Goal: Check status: Check status

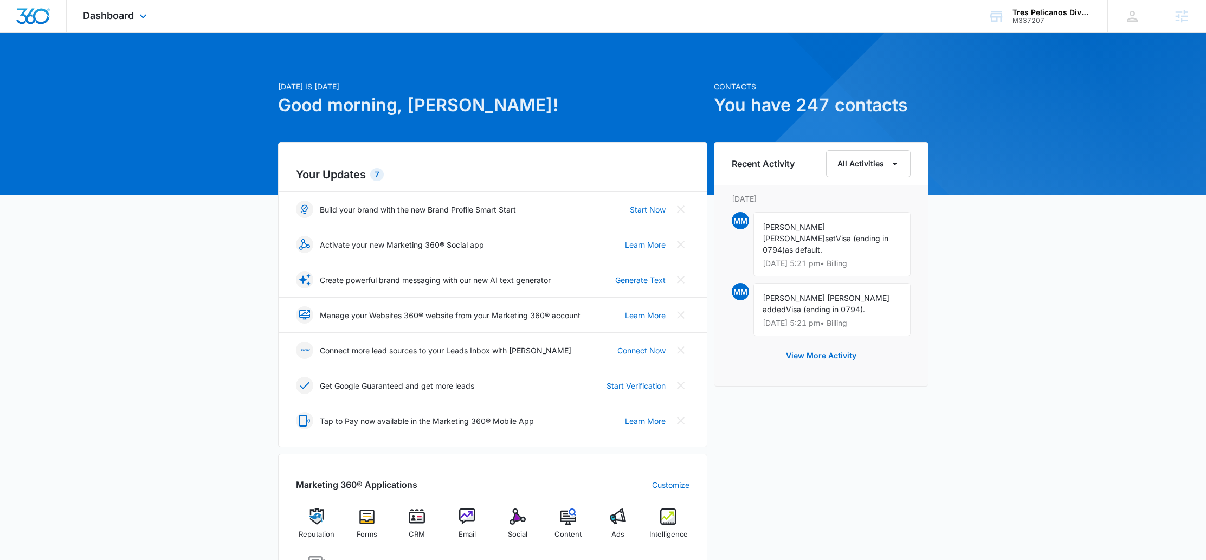
click at [119, 5] on div "Dashboard Apps Reputation Forms CRM Email Social POS Content Ads Intelligence F…" at bounding box center [116, 16] width 99 height 32
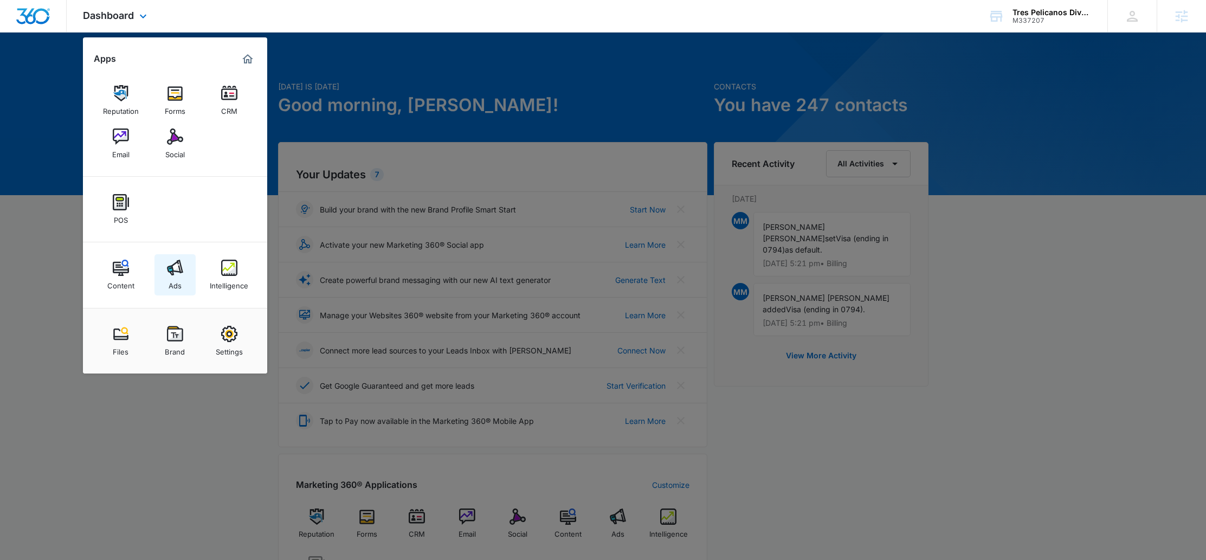
click at [176, 279] on div "Ads" at bounding box center [175, 283] width 13 height 14
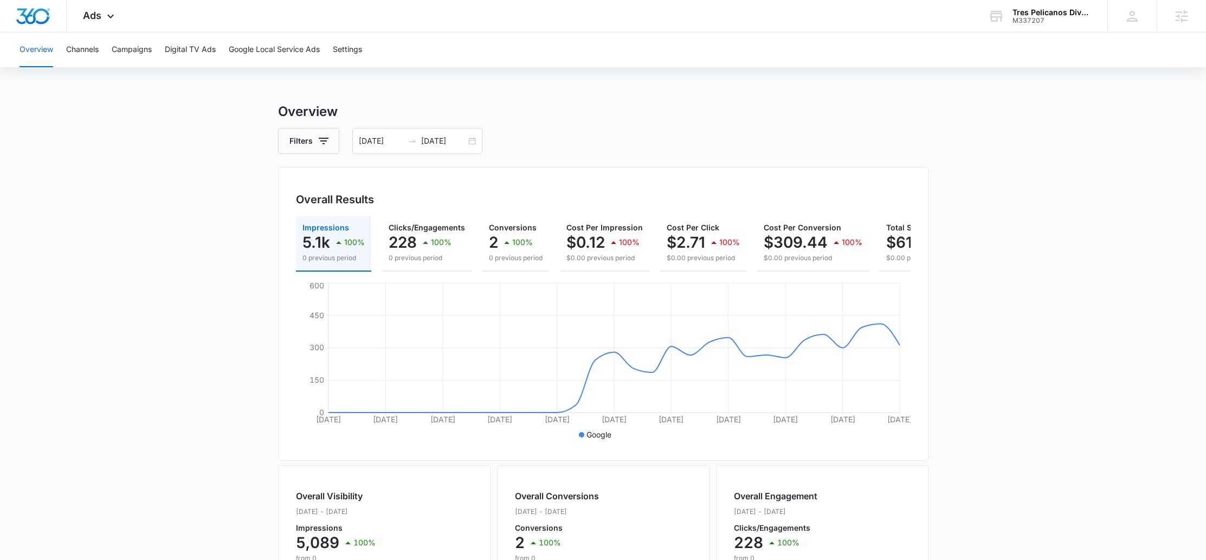
scroll to position [0, 78]
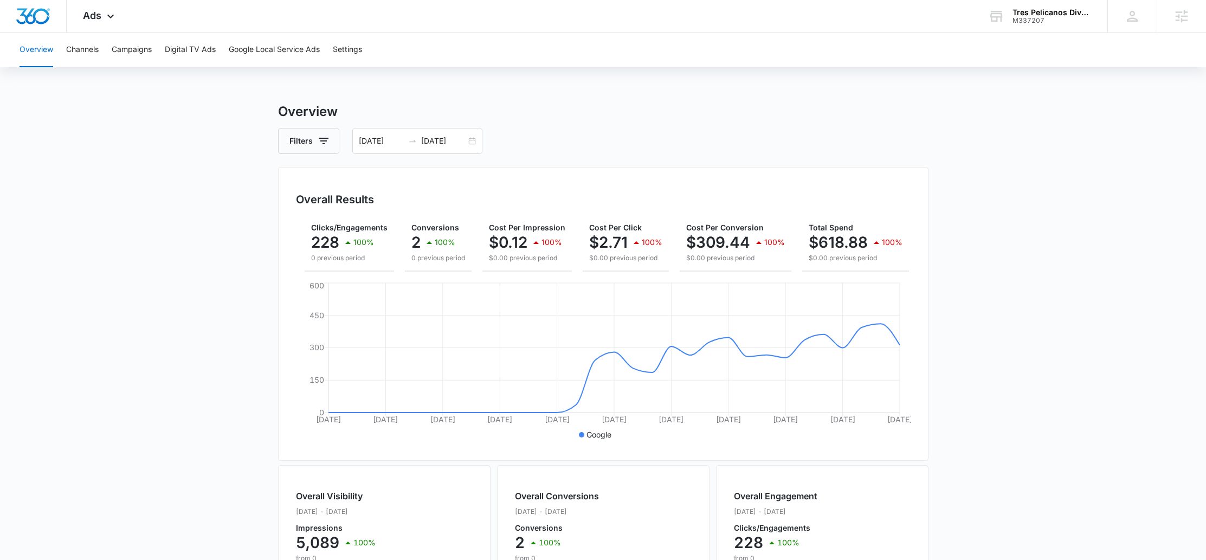
click at [929, 279] on main "Overview Filters [DATE] [DATE] Overall Results Impressions 5.1k 100% 0 previous…" at bounding box center [603, 491] width 1206 height 778
click at [888, 270] on button "Total Spend $618.88 100% $0.00 previous period" at bounding box center [855, 243] width 107 height 55
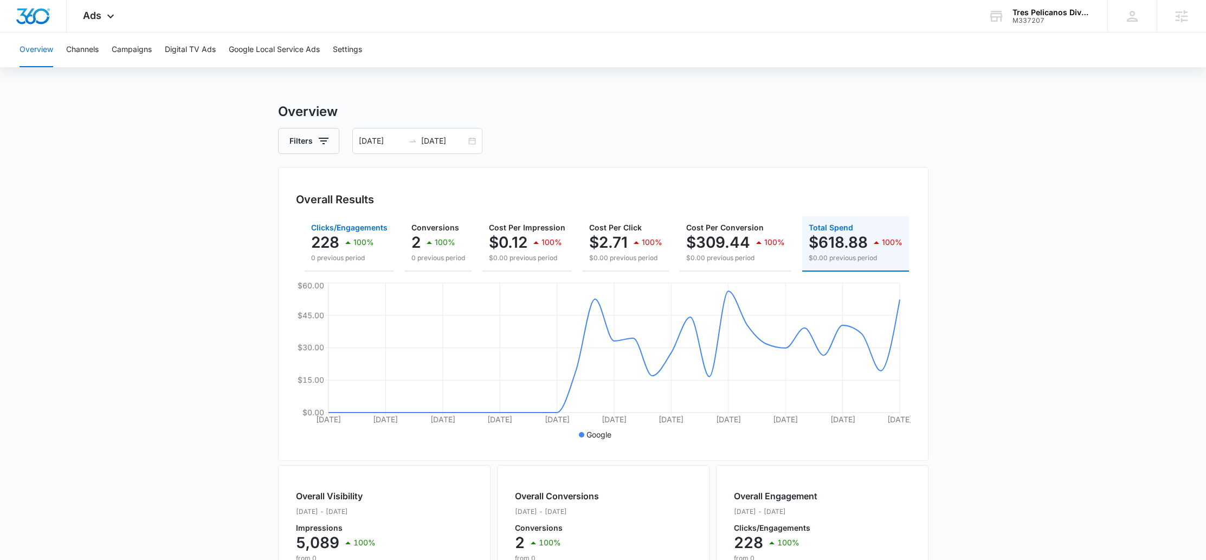
click at [338, 246] on p "228" at bounding box center [325, 242] width 28 height 17
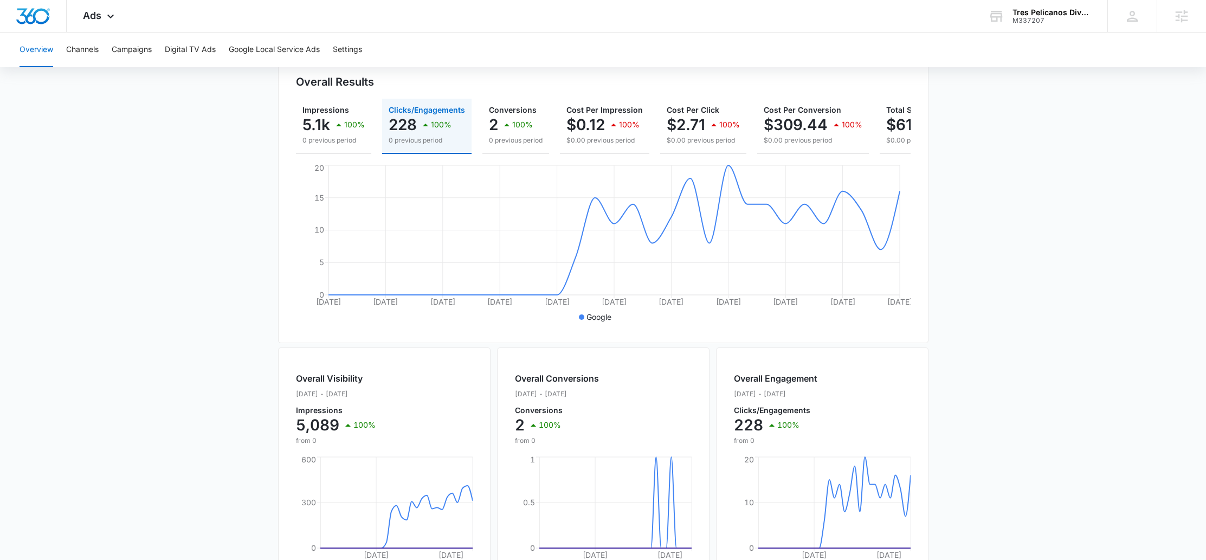
scroll to position [104, 0]
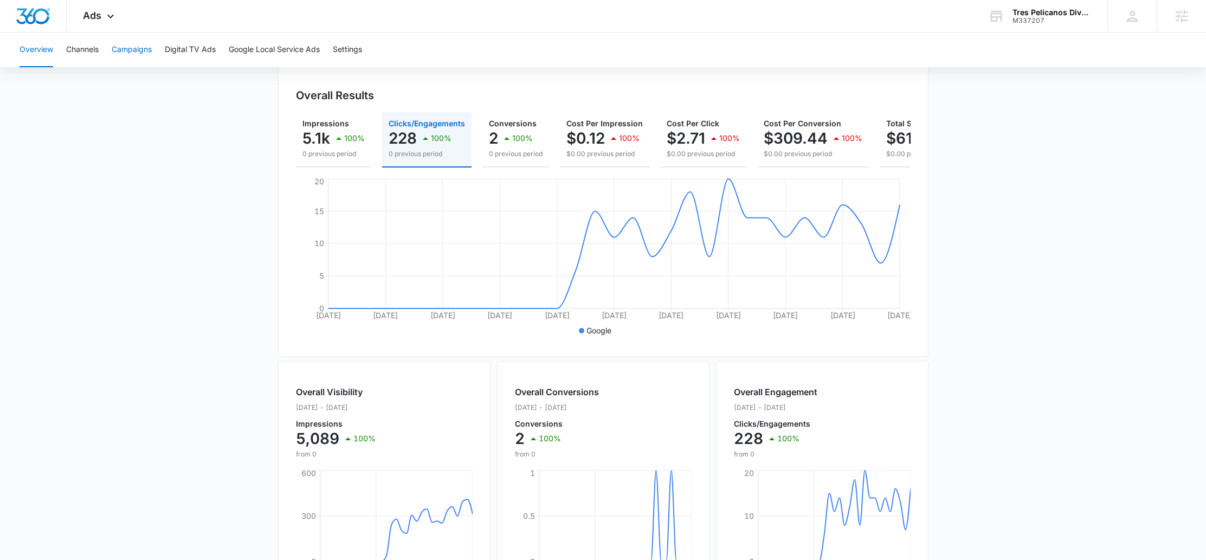
click at [134, 43] on button "Campaigns" at bounding box center [132, 50] width 40 height 35
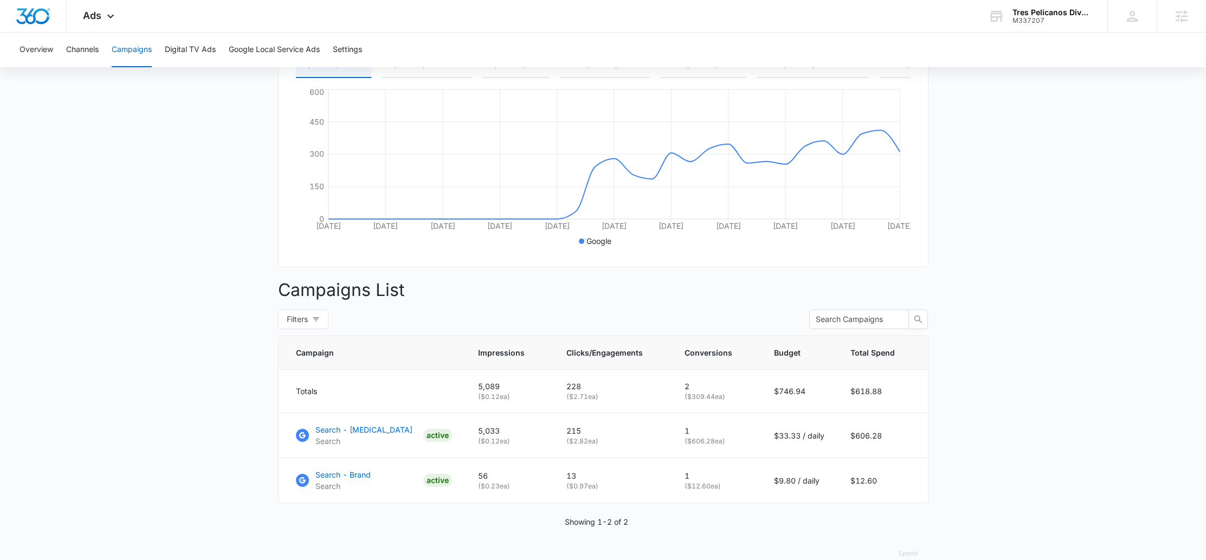
scroll to position [194, 0]
drag, startPoint x: 616, startPoint y: 439, endPoint x: 625, endPoint y: 439, distance: 8.7
click at [625, 439] on tr "Search - [MEDICAL_DATA] Search ACTIVE 5,033 ( $0.12 ea) 215 ( $2.82 ea) 1 ( $60…" at bounding box center [603, 434] width 649 height 45
click at [637, 436] on p "215" at bounding box center [612, 429] width 92 height 11
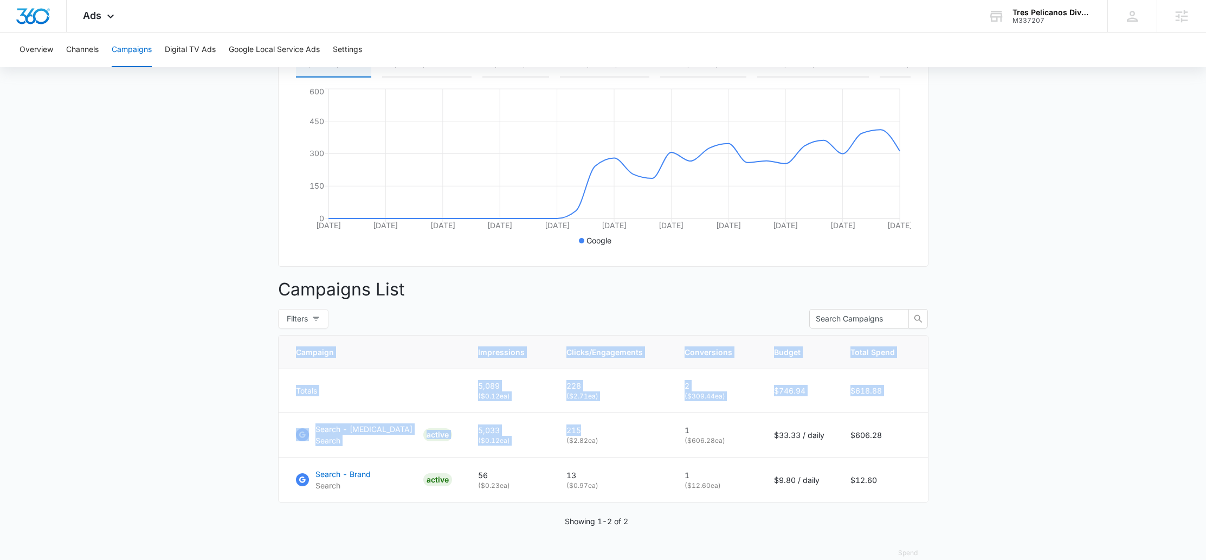
drag, startPoint x: 682, startPoint y: 438, endPoint x: 929, endPoint y: 445, distance: 247.8
click at [929, 445] on main "Campaigns Filters [DATE] [DATE] Overall Results Impressions 5.1k 100% 0 previou…" at bounding box center [603, 243] width 1206 height 671
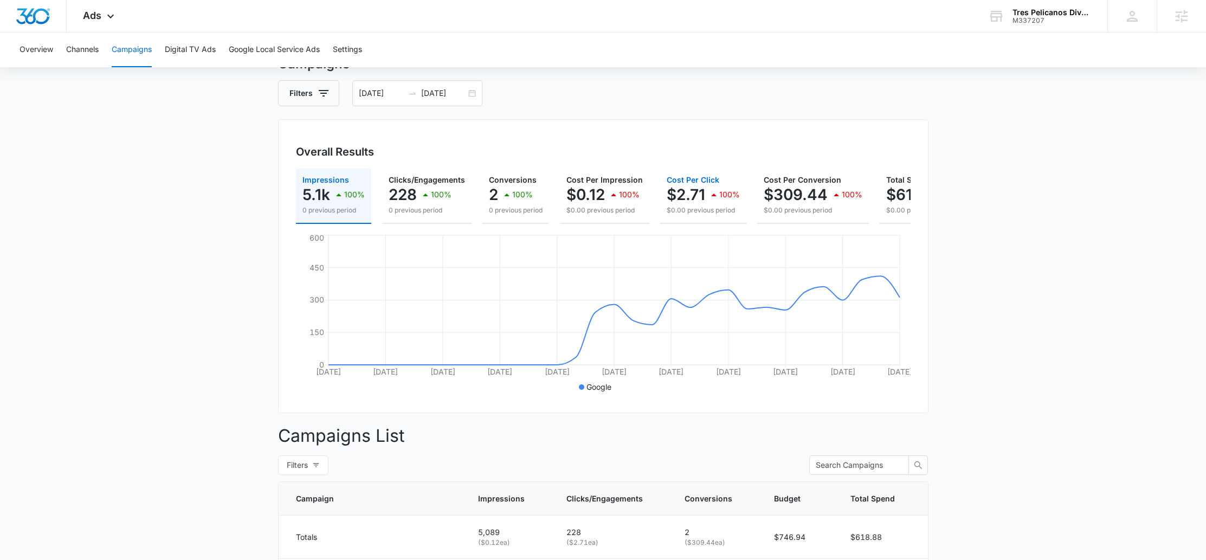
scroll to position [176, 0]
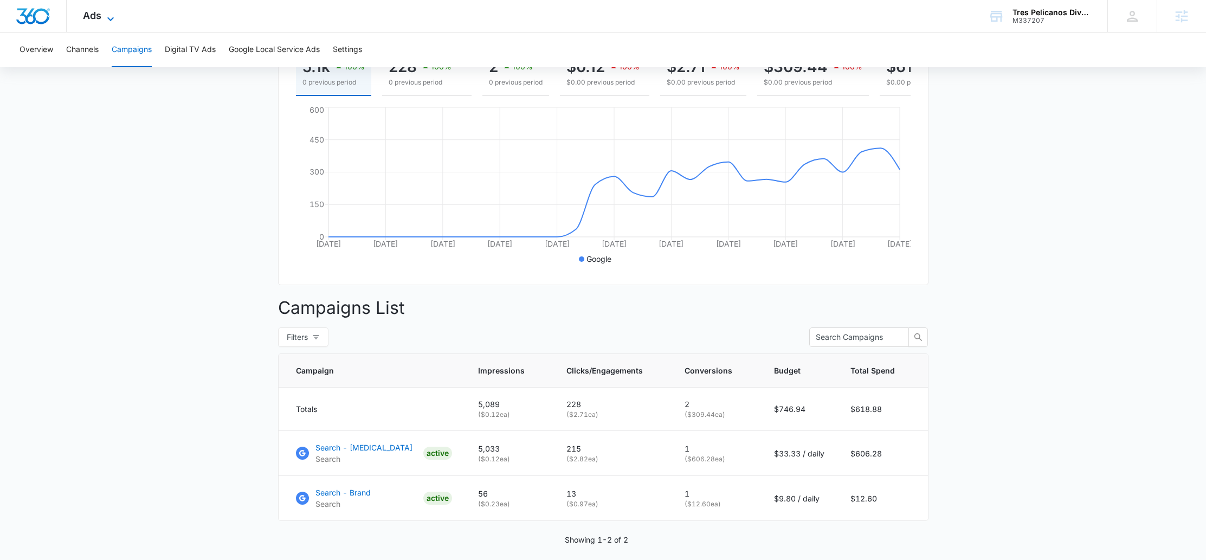
click at [100, 18] on span "Ads" at bounding box center [92, 15] width 18 height 11
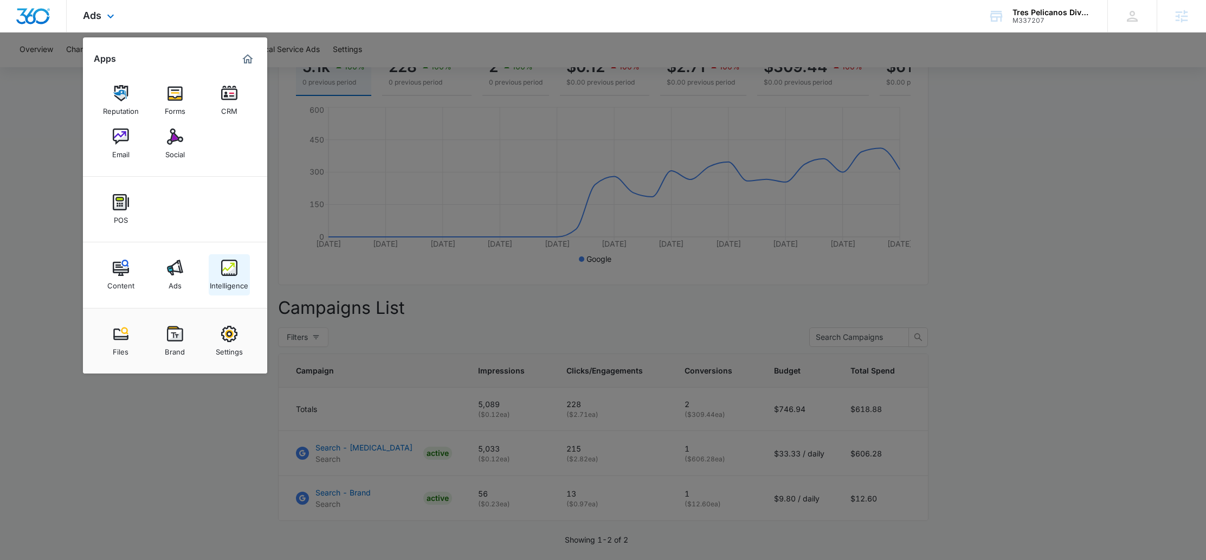
click at [217, 268] on link "Intelligence" at bounding box center [229, 274] width 41 height 41
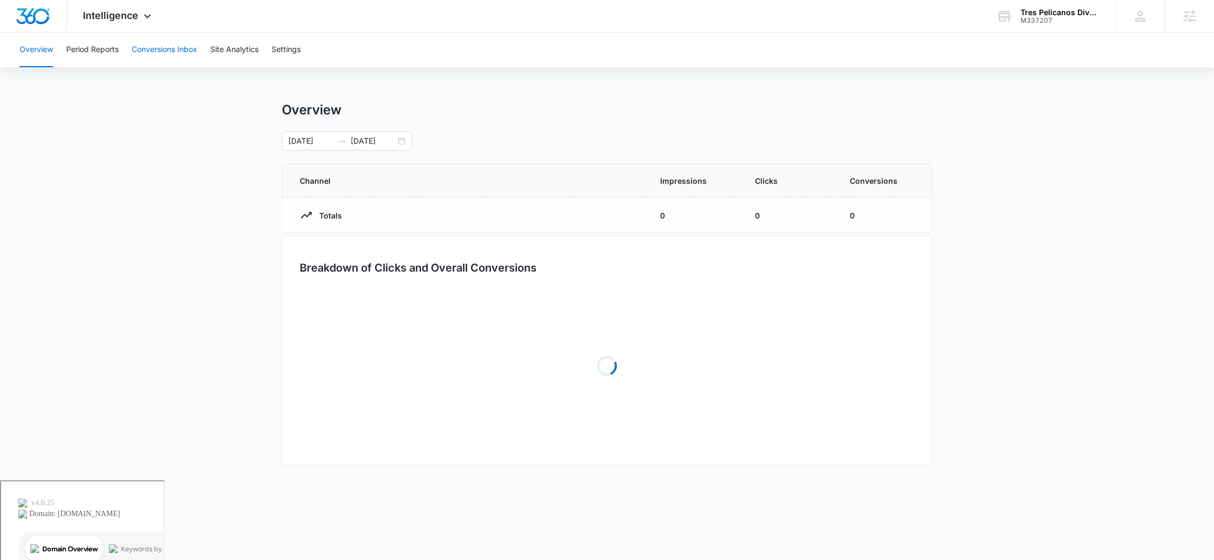
click at [151, 49] on button "Conversions Inbox" at bounding box center [165, 50] width 66 height 35
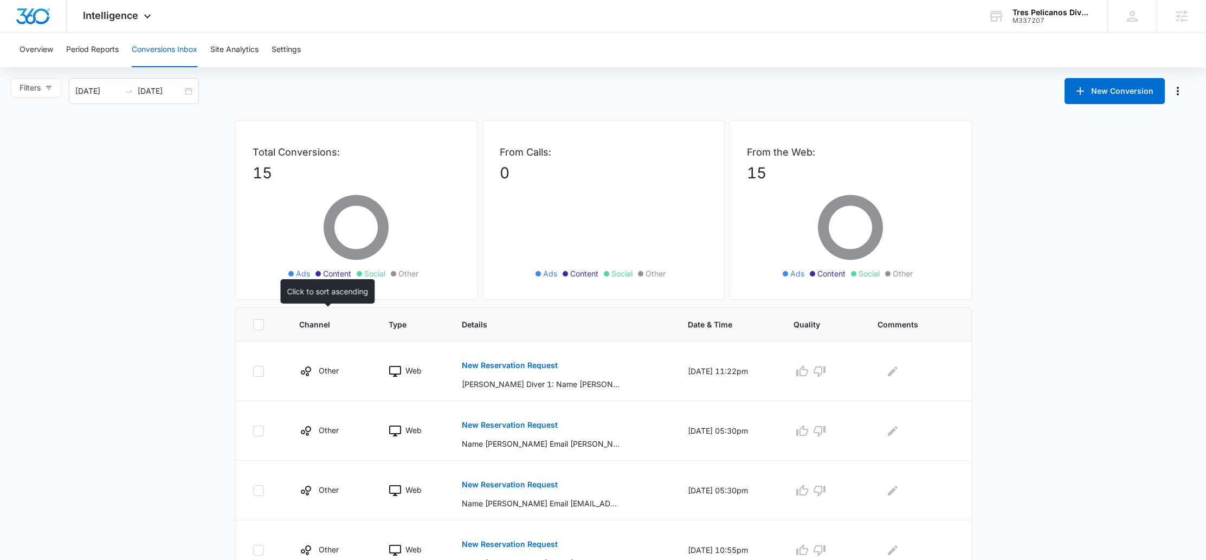
click at [319, 326] on span "Channel" at bounding box center [323, 324] width 48 height 11
click at [353, 323] on icon at bounding box center [357, 325] width 8 height 8
click at [351, 323] on icon at bounding box center [356, 324] width 11 height 11
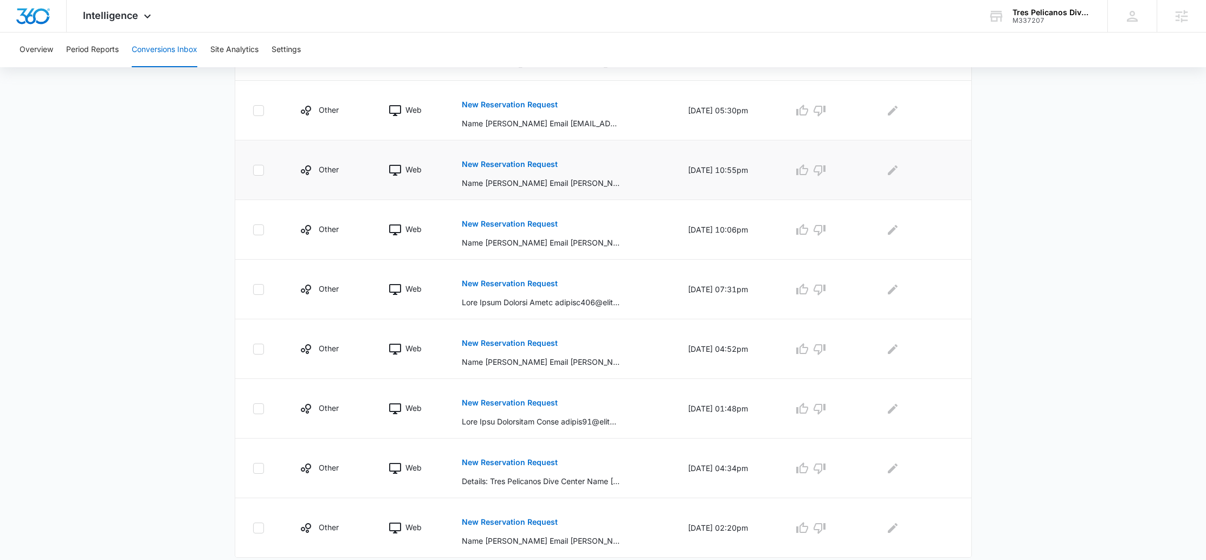
scroll to position [411, 0]
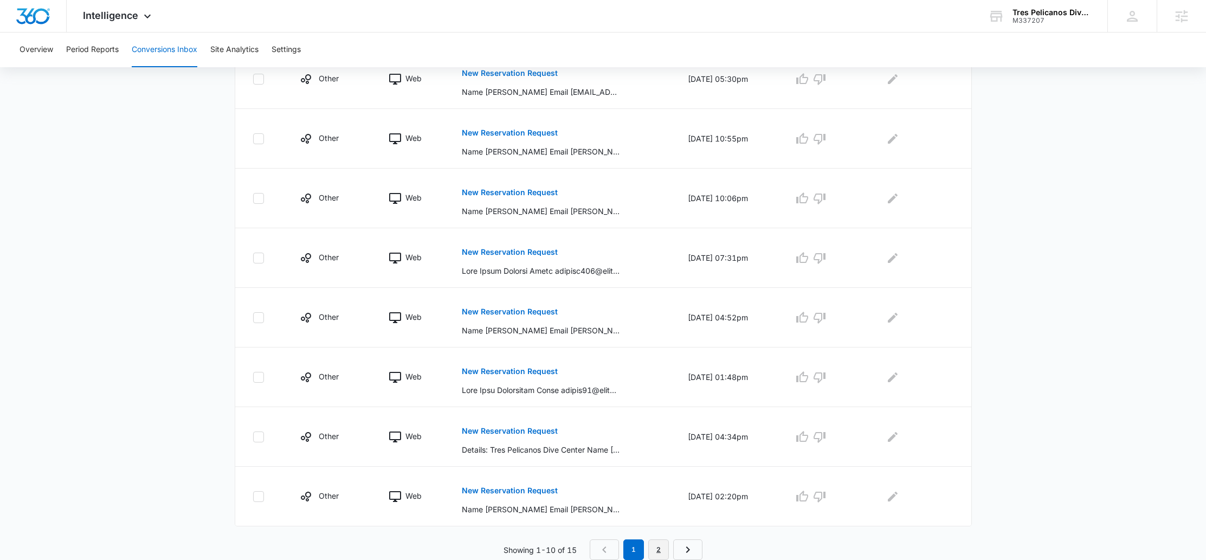
click at [661, 552] on link "2" at bounding box center [658, 549] width 21 height 21
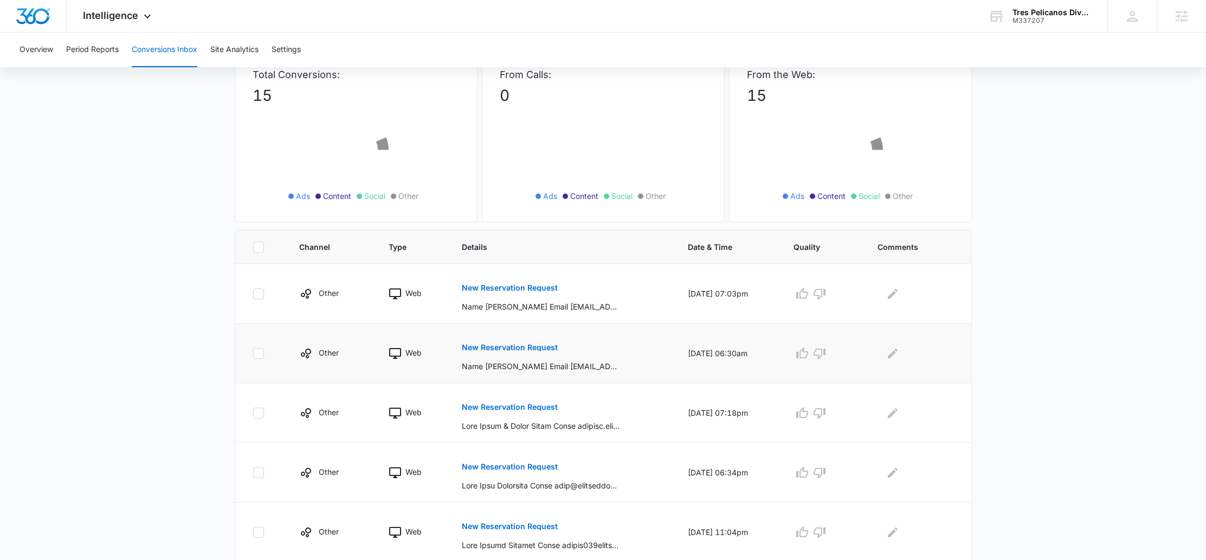
scroll to position [113, 0]
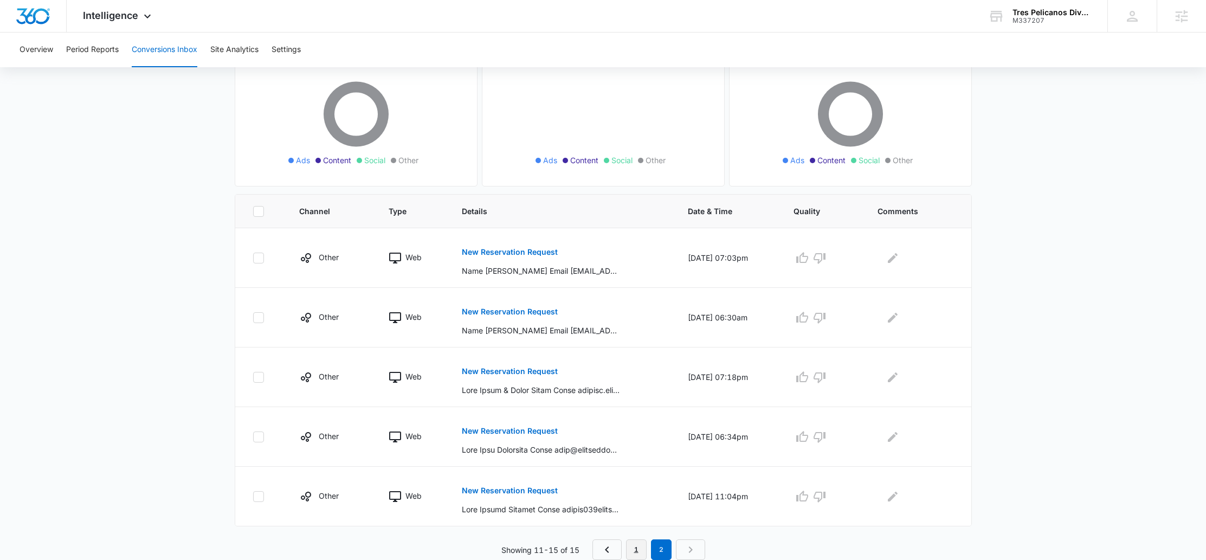
click at [634, 548] on link "1" at bounding box center [636, 549] width 21 height 21
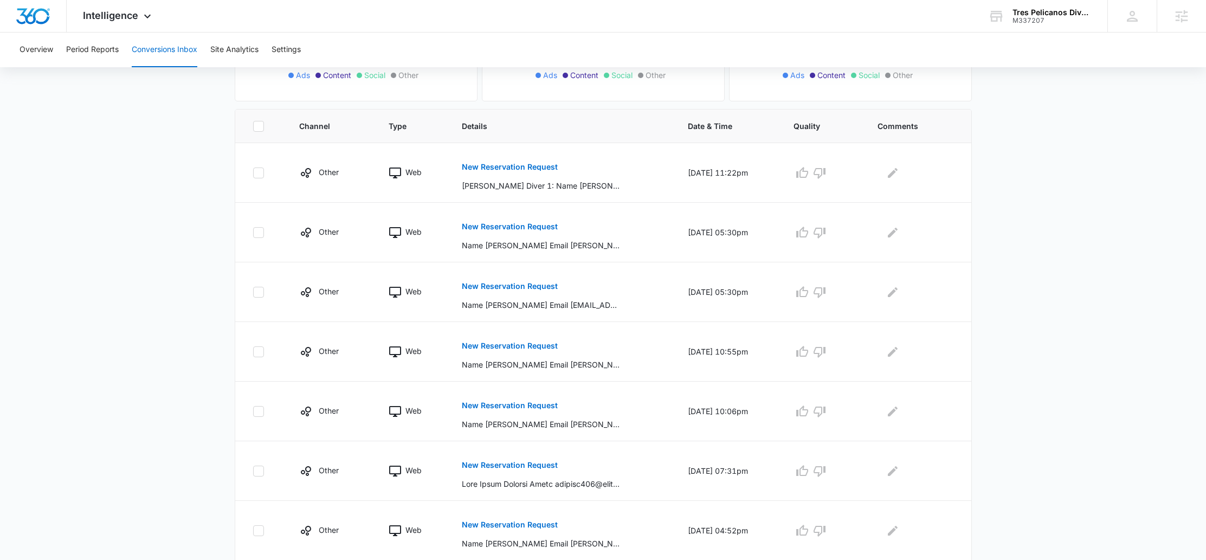
scroll to position [0, 0]
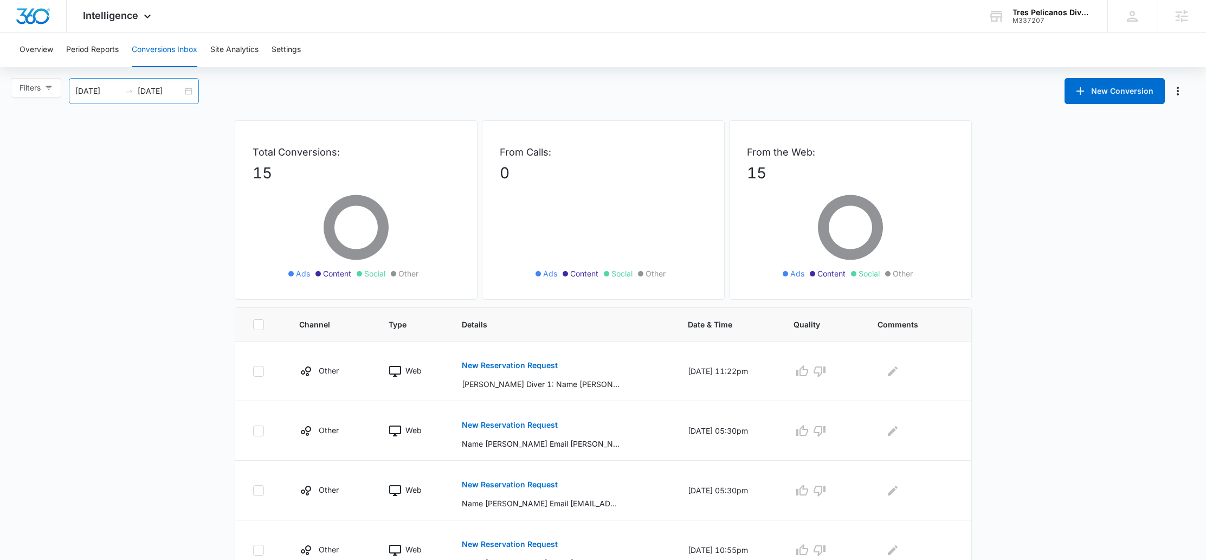
click at [193, 83] on div "[DATE] [DATE]" at bounding box center [134, 91] width 130 height 26
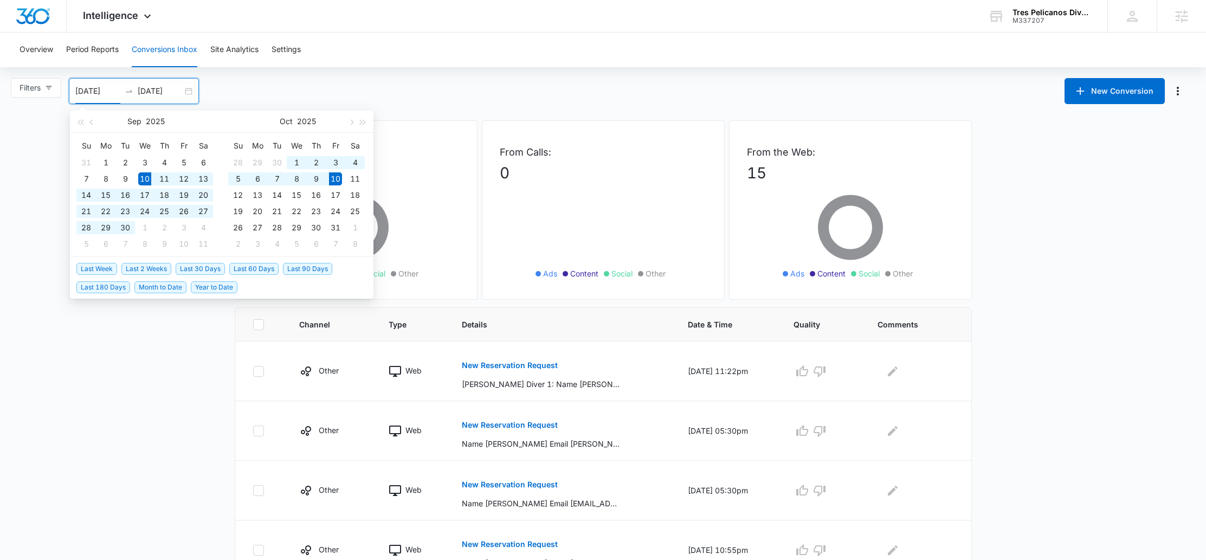
click at [191, 87] on div "[DATE] [DATE]" at bounding box center [134, 91] width 130 height 26
click at [257, 267] on span "Last 60 Days" at bounding box center [253, 269] width 49 height 12
type input "[DATE]"
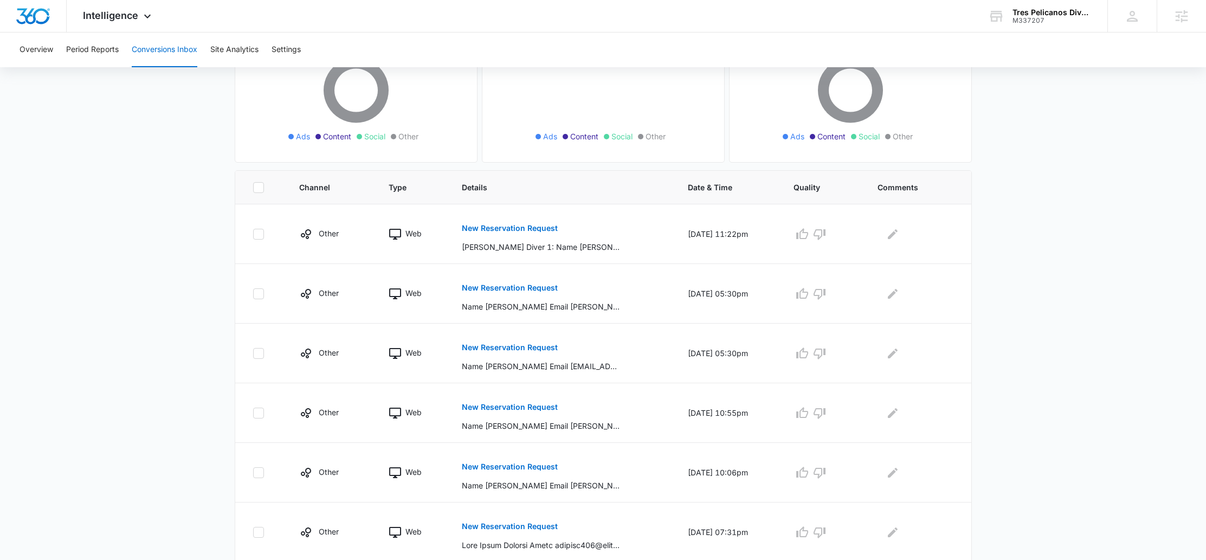
scroll to position [143, 0]
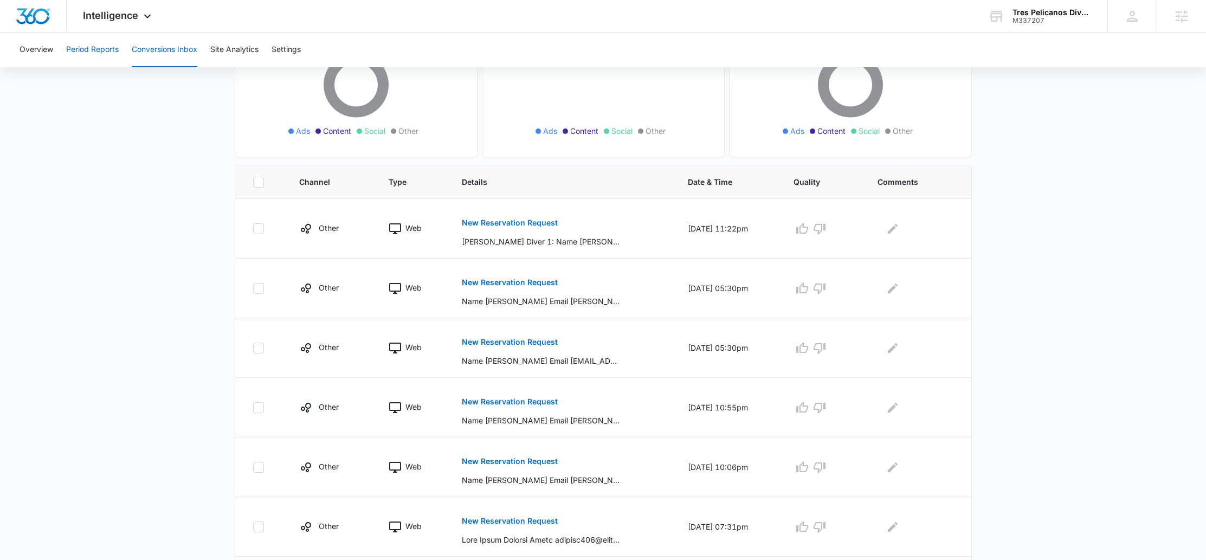
click at [92, 55] on button "Period Reports" at bounding box center [92, 50] width 53 height 35
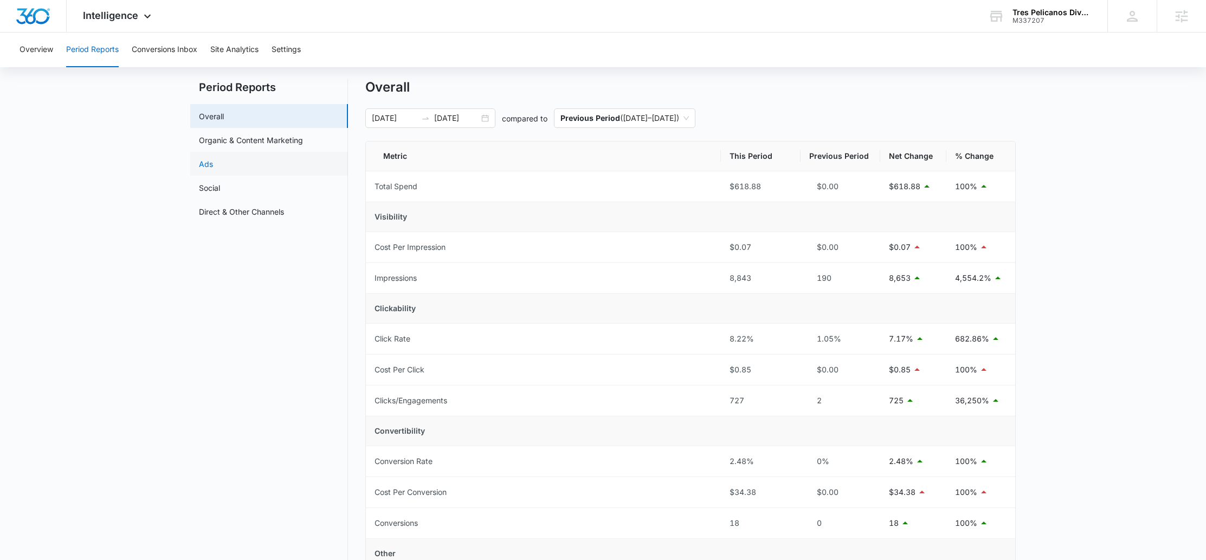
scroll to position [23, 0]
click at [213, 168] on link "Ads" at bounding box center [206, 163] width 14 height 11
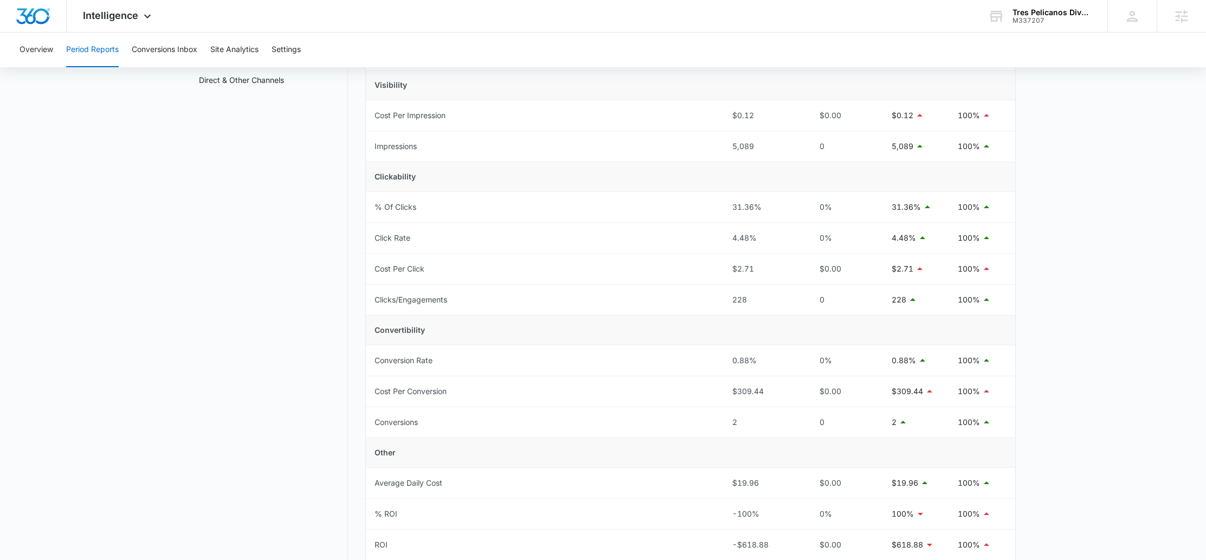
scroll to position [237, 0]
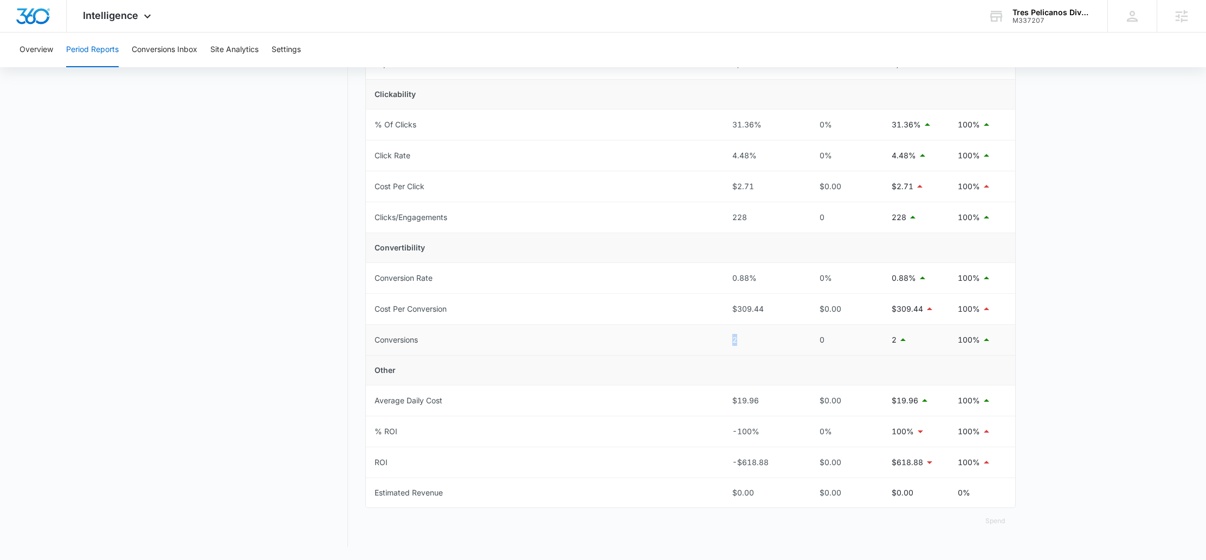
drag, startPoint x: 766, startPoint y: 340, endPoint x: 721, endPoint y: 340, distance: 45.0
click at [721, 340] on tr "Conversions 2 0 2 100%" at bounding box center [690, 340] width 649 height 31
click at [721, 340] on td "Conversions" at bounding box center [545, 340] width 358 height 31
